Goal: Check status: Check status

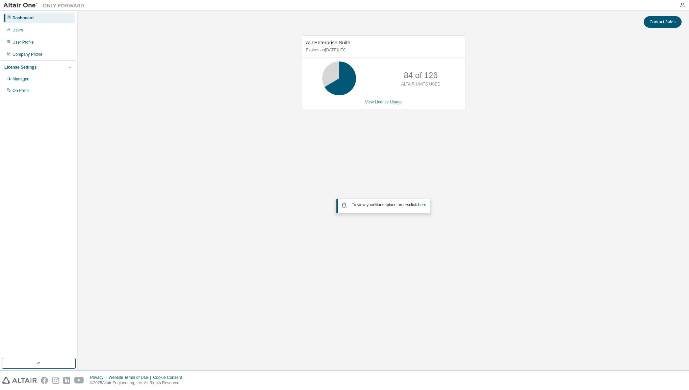
click at [384, 100] on link "View License Usage" at bounding box center [383, 102] width 37 height 5
